Goal: Consume media (video, audio)

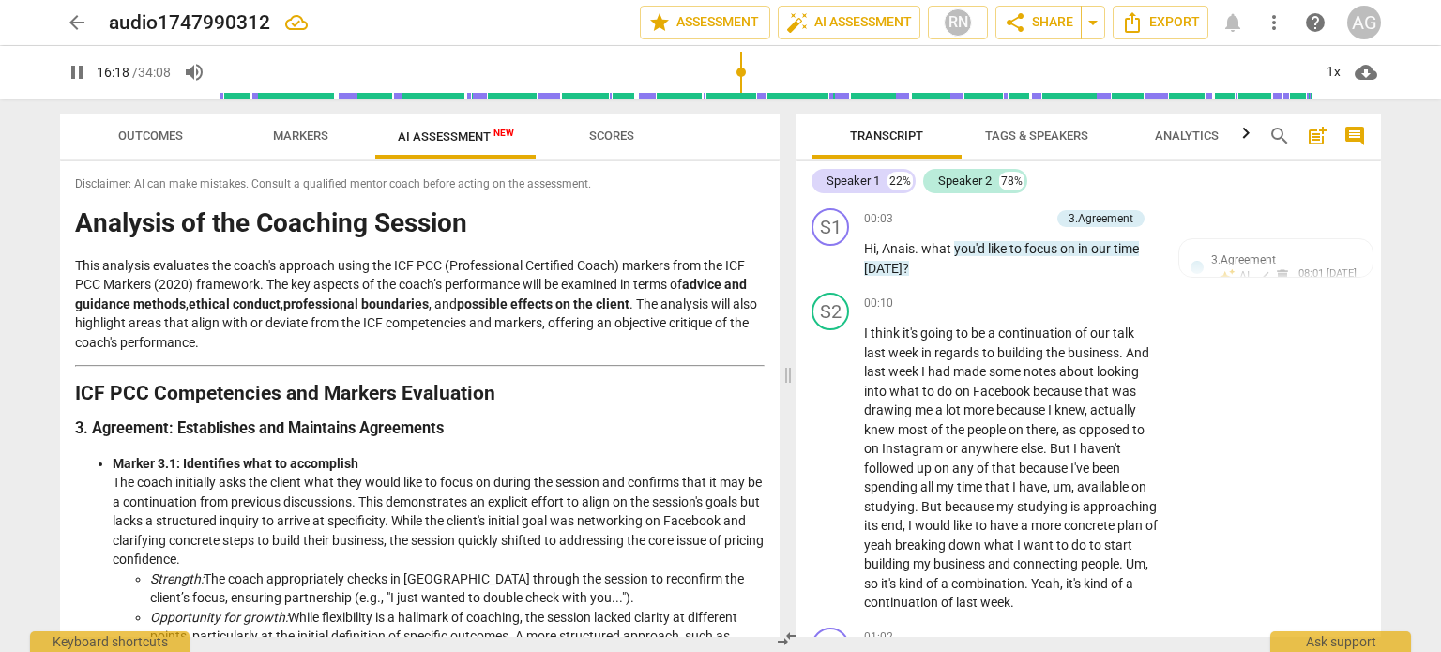
scroll to position [5970, 0]
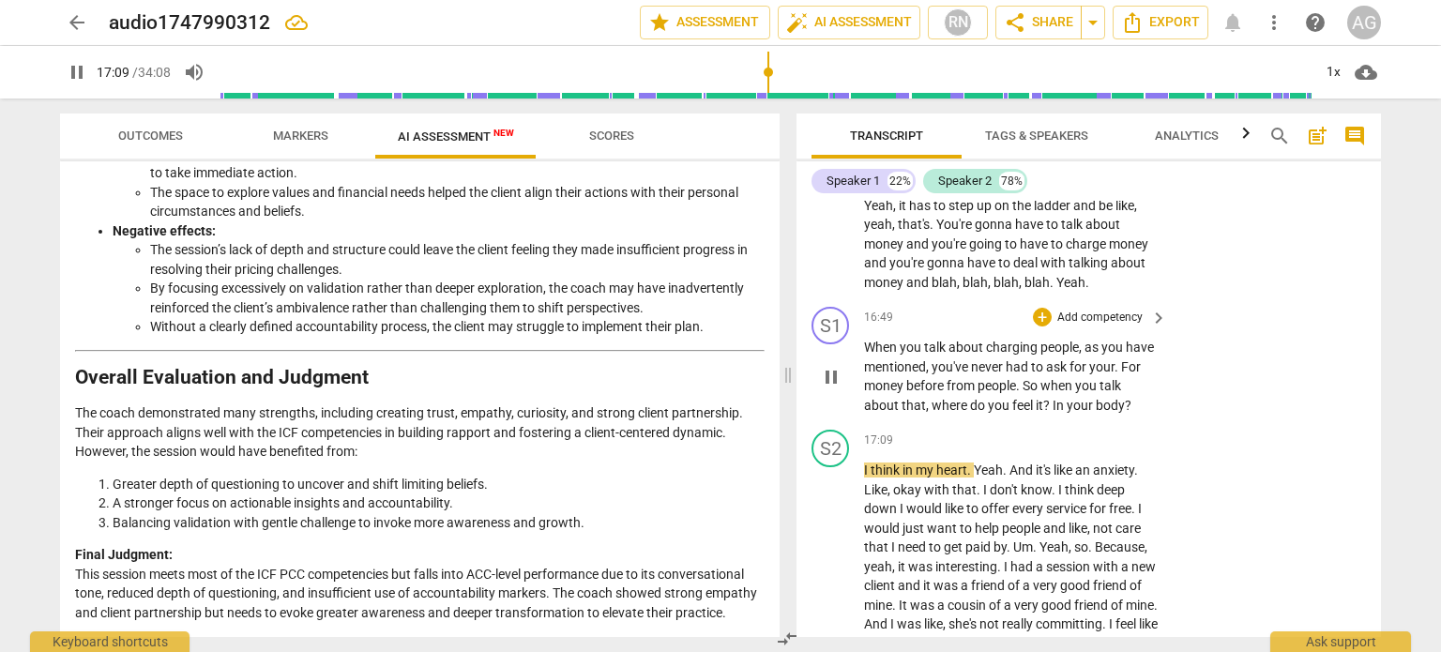
click at [1051, 422] on div "S1 play_arrow pause 16:49 + Add competency keyboard_arrow_right When you talk a…" at bounding box center [1088, 360] width 584 height 123
click at [1052, 413] on span "In" at bounding box center [1059, 405] width 14 height 15
type input "1031"
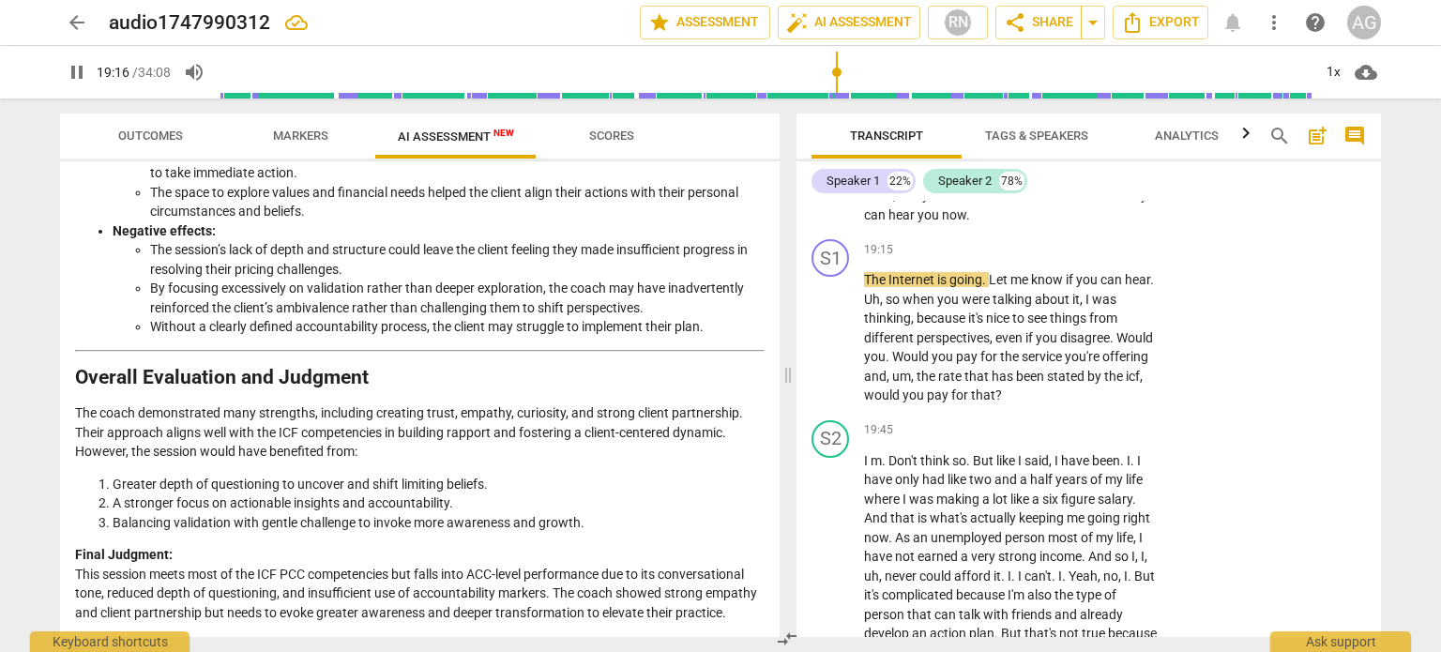
scroll to position [7030, 0]
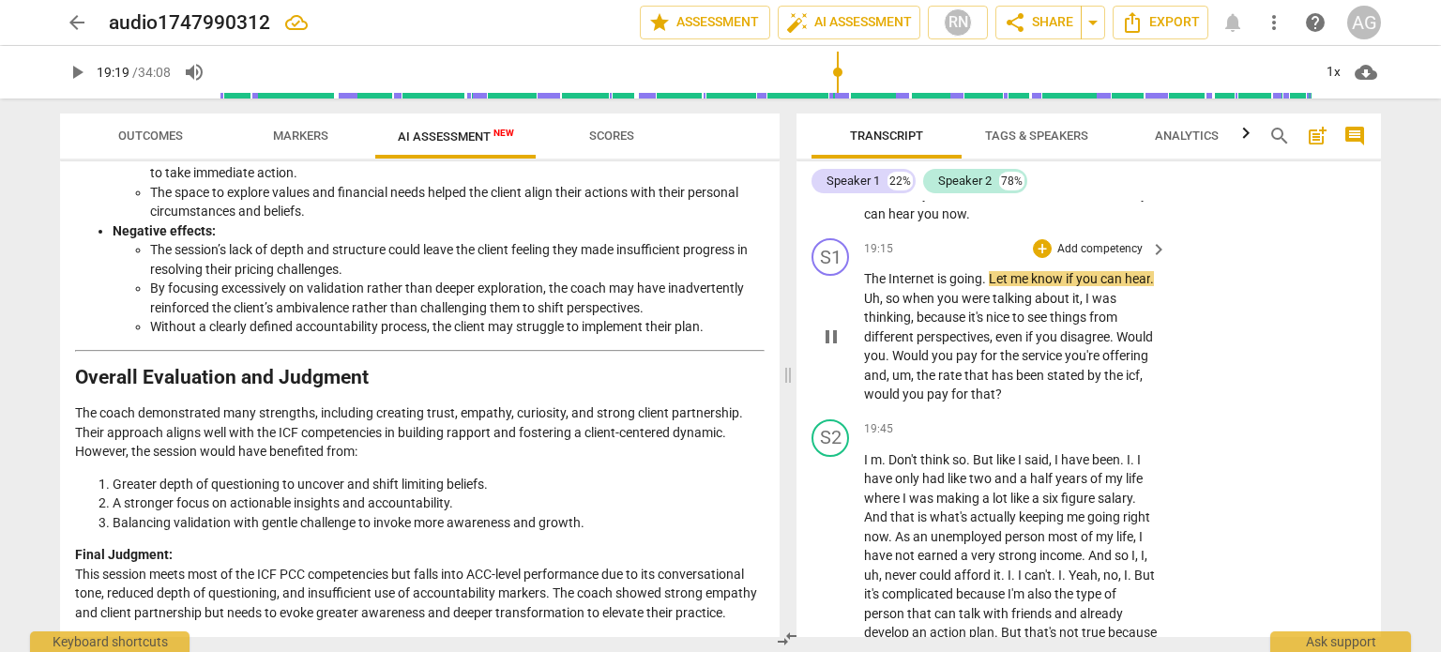
type input "1159"
click at [979, 286] on span "going" at bounding box center [965, 278] width 33 height 15
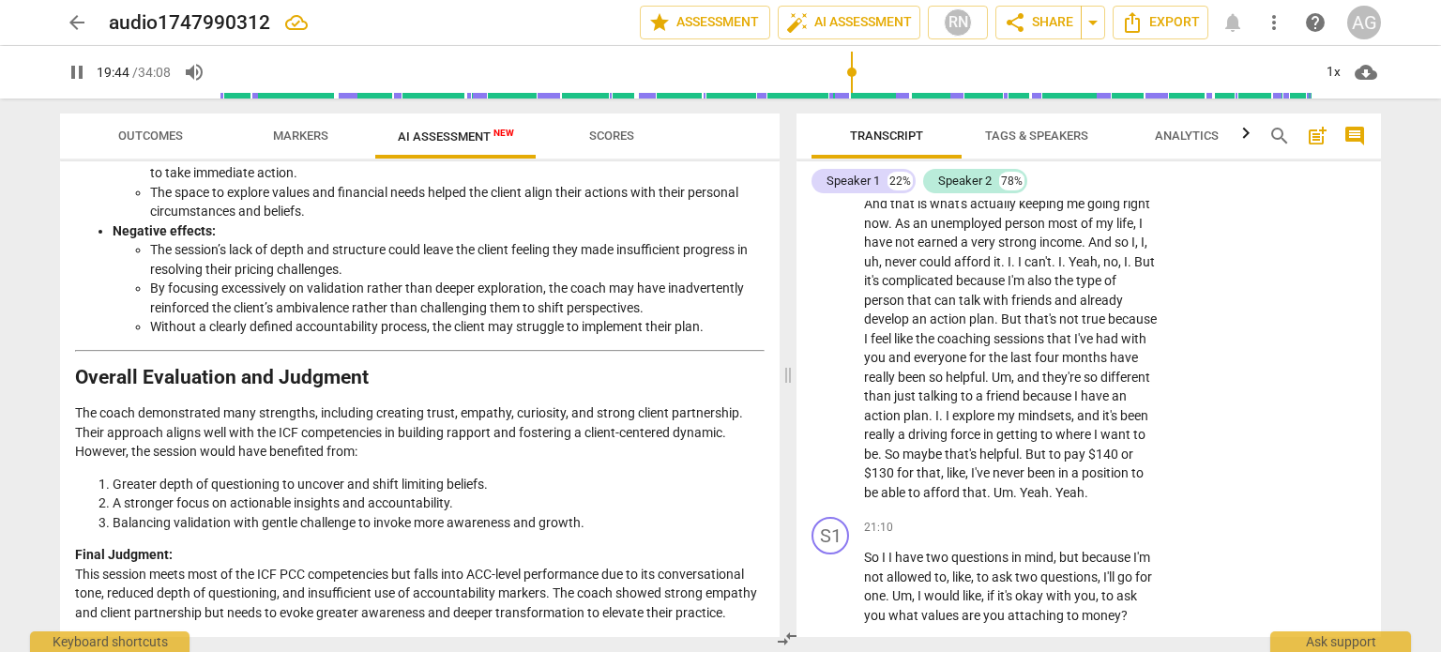
scroll to position [7344, 0]
click at [889, 153] on span "Don't" at bounding box center [904, 145] width 32 height 15
type input "1190"
click at [1126, 274] on p "I don't think so . But like I said , I have been . I . I have only had like two…" at bounding box center [1011, 319] width 294 height 366
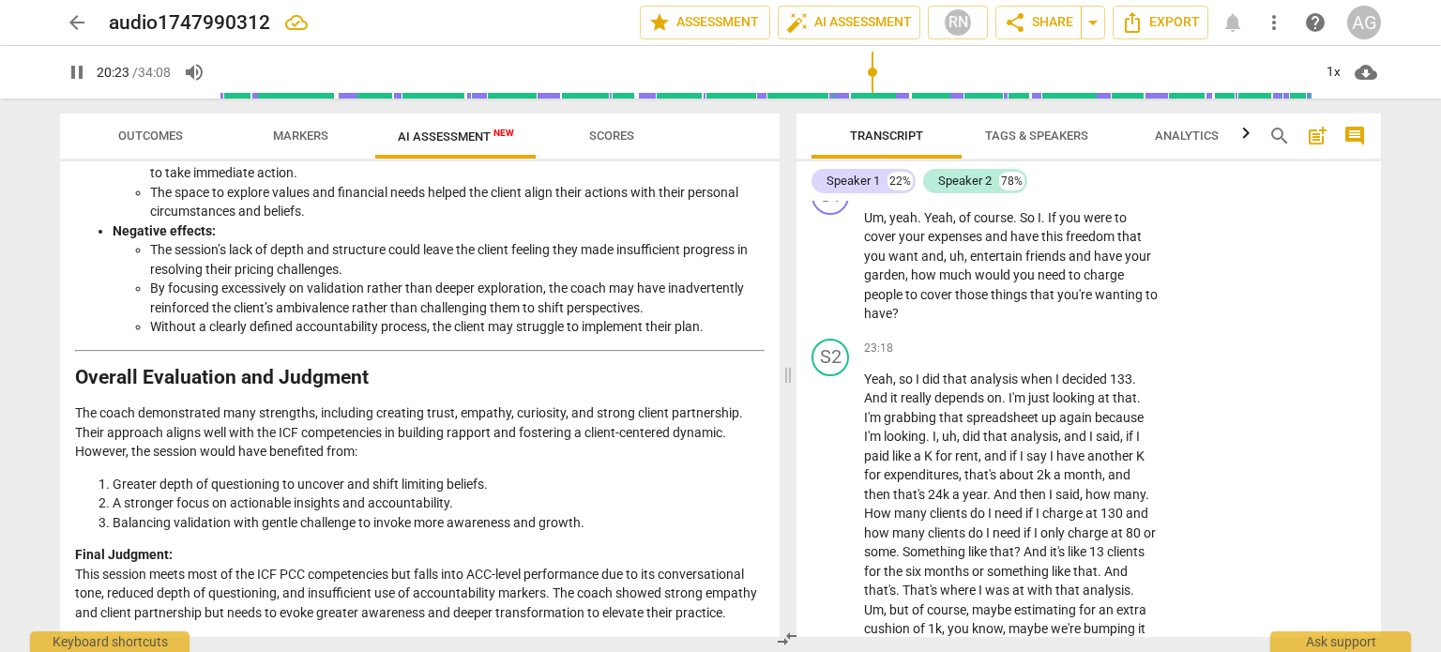
scroll to position [8226, 0]
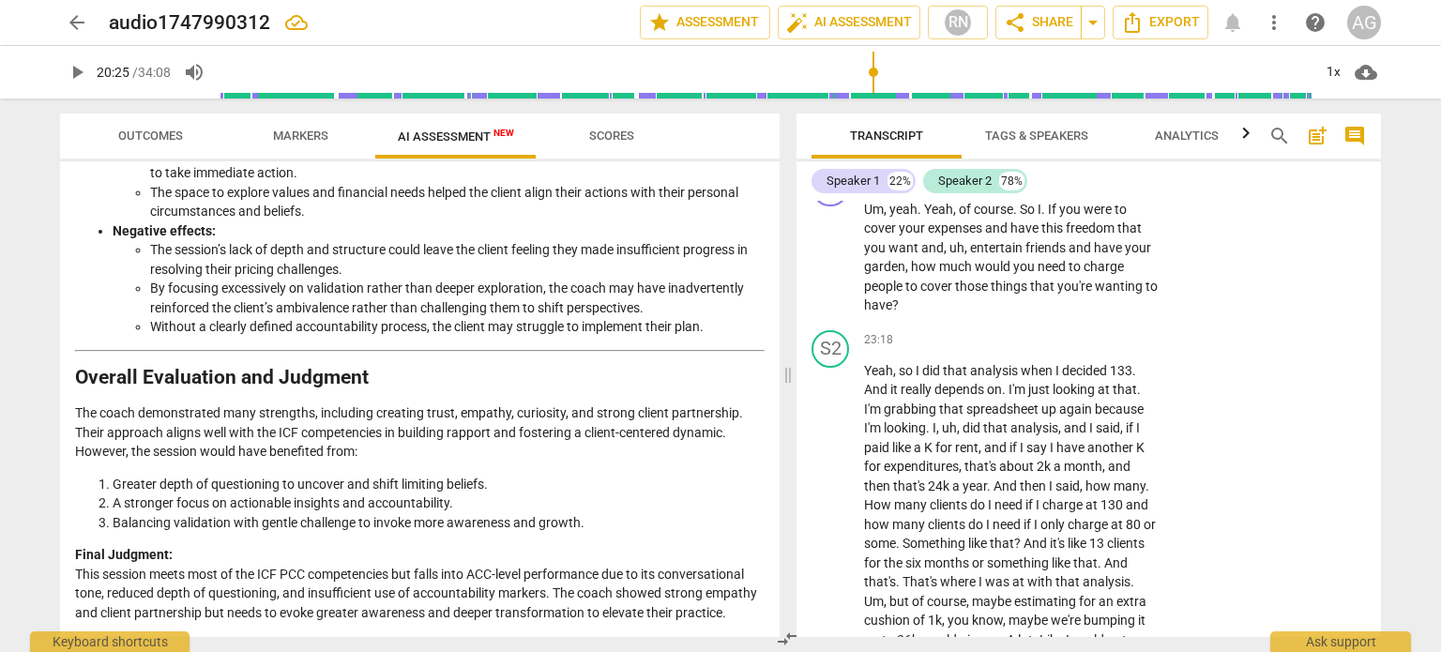
type input "1225"
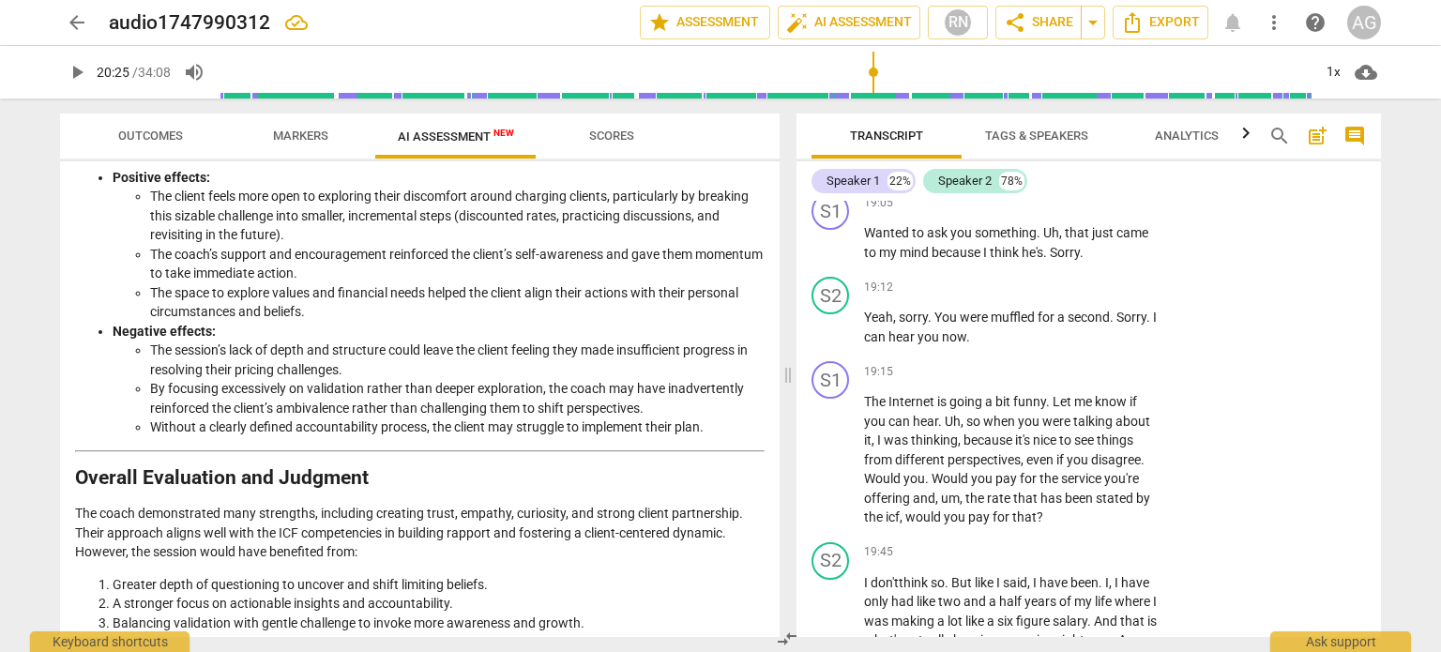
scroll to position [2301, 0]
